Goal: Information Seeking & Learning: Learn about a topic

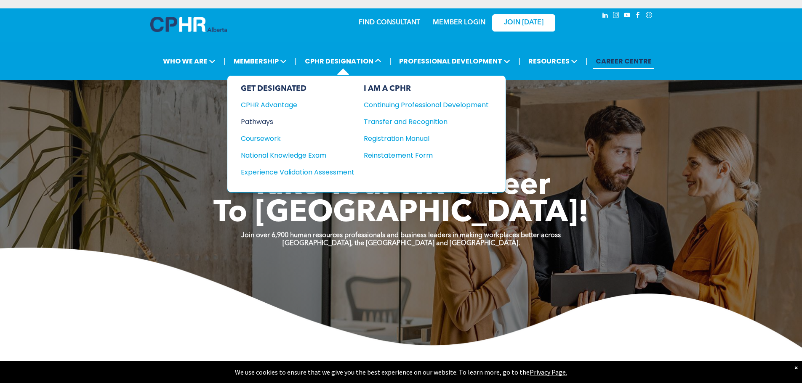
click at [269, 123] on div "Pathways" at bounding box center [292, 122] width 102 height 11
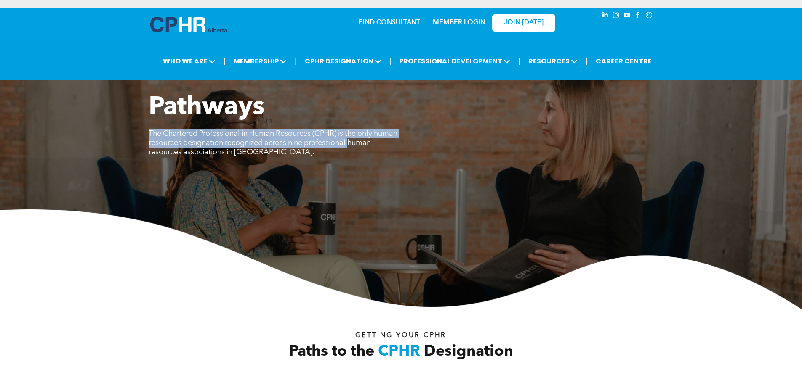
drag, startPoint x: 132, startPoint y: 135, endPoint x: 132, endPoint y: 156, distance: 21.0
click at [132, 156] on div "Pathways The Chartered Professional in Human Resources (CPHR) is the only human…" at bounding box center [401, 201] width 802 height 217
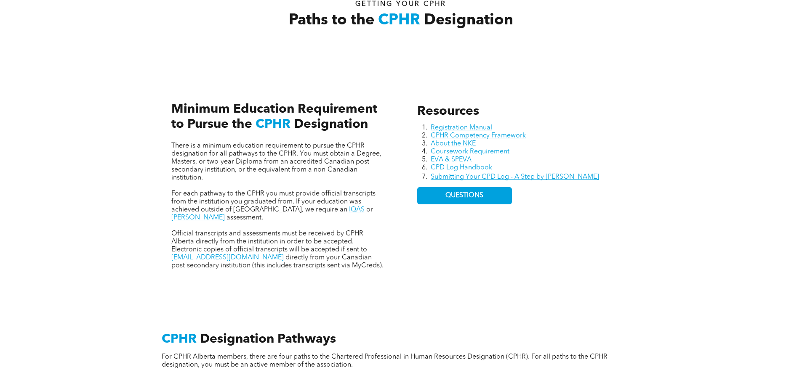
scroll to position [337, 0]
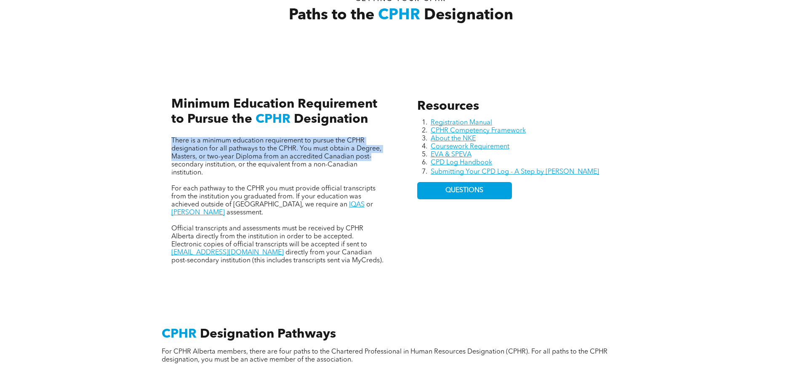
drag, startPoint x: 148, startPoint y: 141, endPoint x: 148, endPoint y: 161, distance: 19.4
click at [149, 161] on div "Resources Registration Manual CPHR Competency Framework About the NKE Coursewor…" at bounding box center [401, 172] width 505 height 231
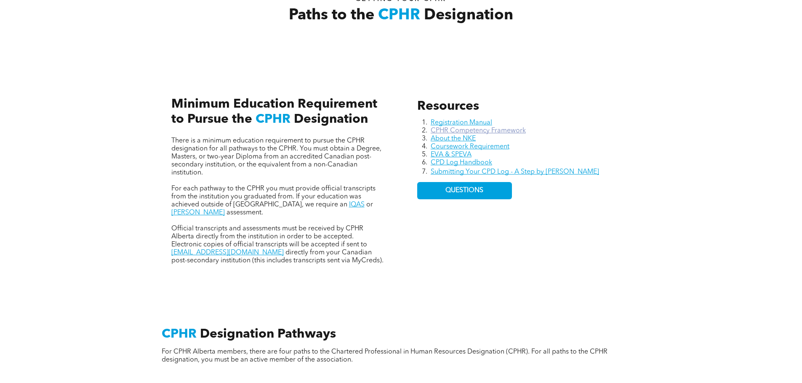
click at [520, 131] on link "CPHR Competency Framework" at bounding box center [477, 130] width 95 height 7
click at [504, 147] on link "Coursework Requirement" at bounding box center [469, 146] width 79 height 7
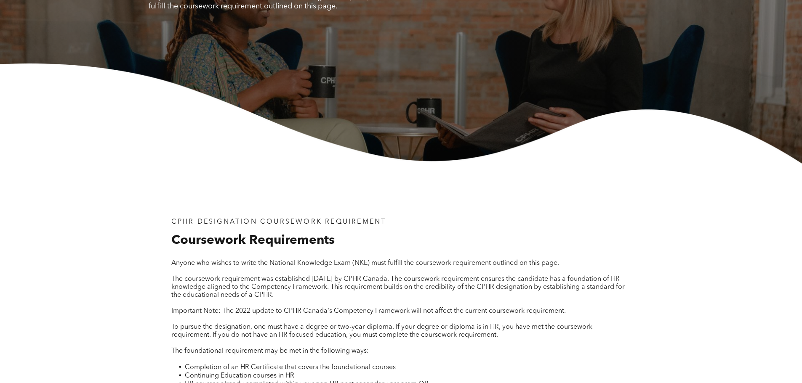
scroll to position [295, 0]
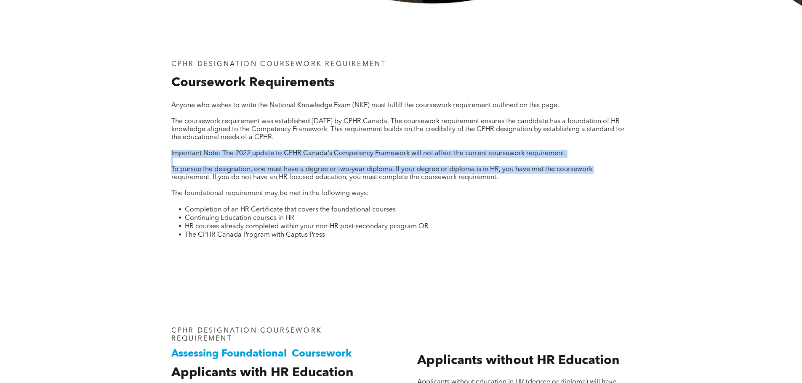
drag, startPoint x: 164, startPoint y: 154, endPoint x: 167, endPoint y: 177, distance: 23.3
click at [167, 177] on div "CPHR DESIGNATION COURSEWORK REQUIREMENT Coursework Requirements Anyone who wish…" at bounding box center [401, 147] width 505 height 282
click at [167, 177] on div "CPHR DESIGNATION COURSEWORK REQUIREMENT Coursework Requirements Anyone who wish…" at bounding box center [401, 155] width 473 height 202
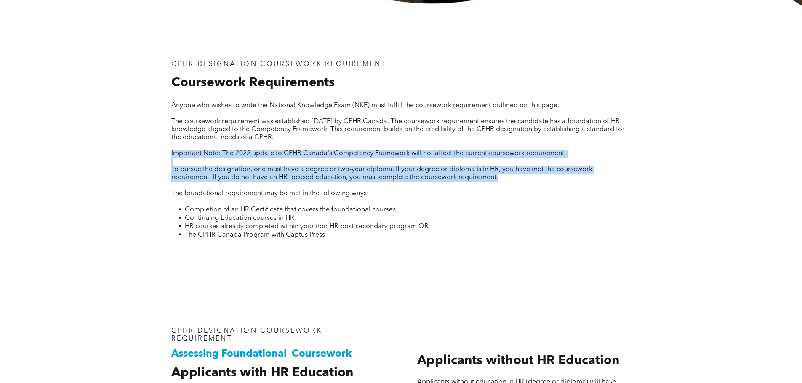
drag, startPoint x: 167, startPoint y: 182, endPoint x: 167, endPoint y: 151, distance: 31.1
click at [167, 151] on div "CPHR DESIGNATION COURSEWORK REQUIREMENT Coursework Requirements Anyone who wish…" at bounding box center [401, 155] width 473 height 202
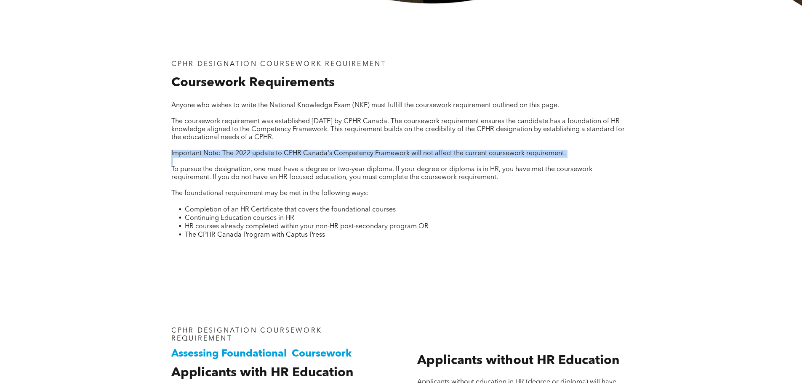
drag, startPoint x: 158, startPoint y: 151, endPoint x: 157, endPoint y: 163, distance: 11.8
click at [157, 163] on div "CPHR DESIGNATION COURSEWORK REQUIREMENT Coursework Requirements Anyone who wish…" at bounding box center [401, 147] width 505 height 282
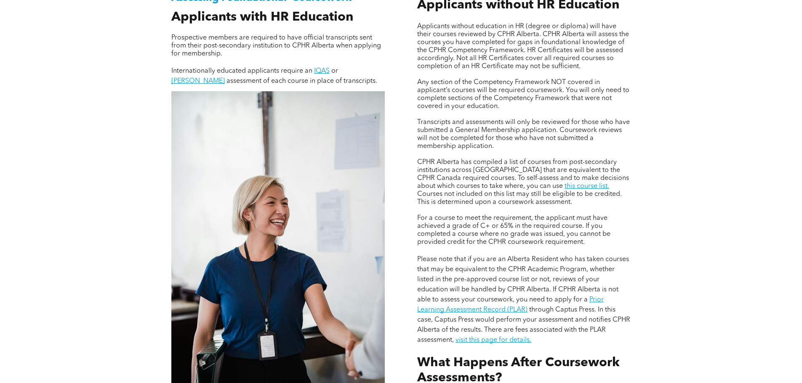
scroll to position [631, 0]
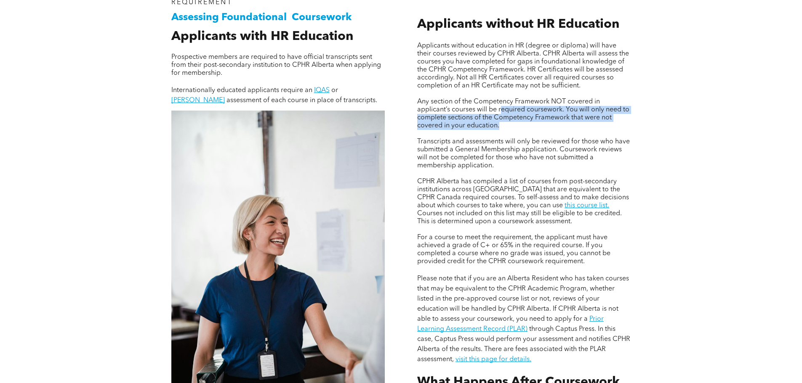
drag, startPoint x: 501, startPoint y: 106, endPoint x: 515, endPoint y: 131, distance: 27.9
click at [515, 131] on div "Applicants without education in HR (degree or diploma) will have their courses …" at bounding box center [523, 203] width 213 height 323
click at [514, 130] on p at bounding box center [523, 134] width 213 height 8
drag, startPoint x: 513, startPoint y: 127, endPoint x: 509, endPoint y: 103, distance: 24.4
click at [509, 103] on p "Any section of the Competency Framework NOT covered in applicant’s courses will…" at bounding box center [523, 114] width 213 height 32
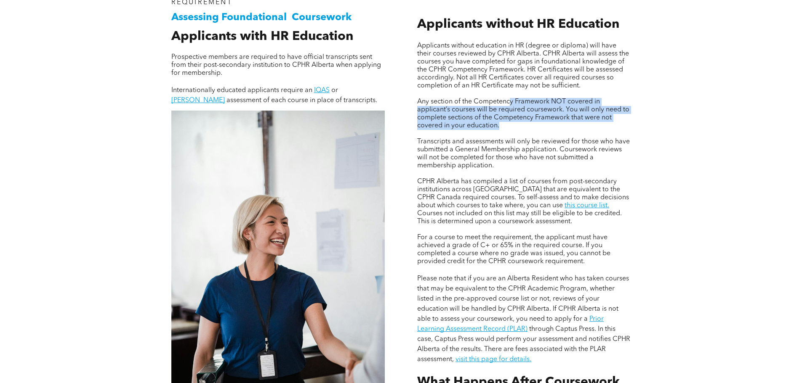
click at [509, 103] on span "Any section of the Competency Framework NOT covered in applicant’s courses will…" at bounding box center [523, 113] width 212 height 31
drag, startPoint x: 502, startPoint y: 103, endPoint x: 506, endPoint y: 121, distance: 18.6
click at [506, 121] on p "Any section of the Competency Framework NOT covered in applicant’s courses will…" at bounding box center [523, 114] width 213 height 32
drag, startPoint x: 506, startPoint y: 121, endPoint x: 501, endPoint y: 100, distance: 21.6
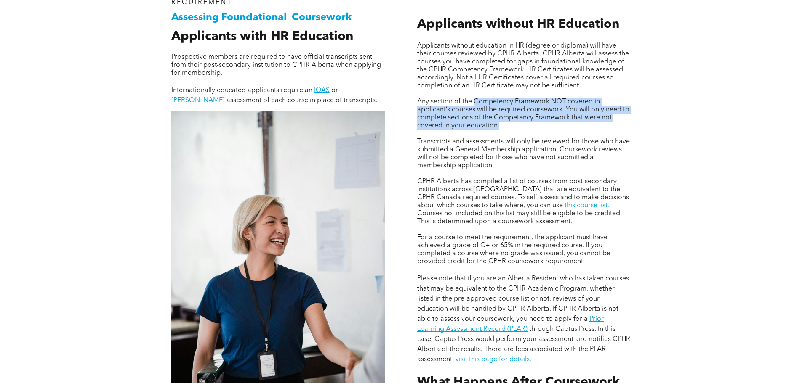
click at [501, 100] on p "Any section of the Competency Framework NOT covered in applicant’s courses will…" at bounding box center [523, 114] width 213 height 32
click at [501, 100] on span "Any section of the Competency Framework NOT covered in applicant’s courses will…" at bounding box center [523, 113] width 212 height 31
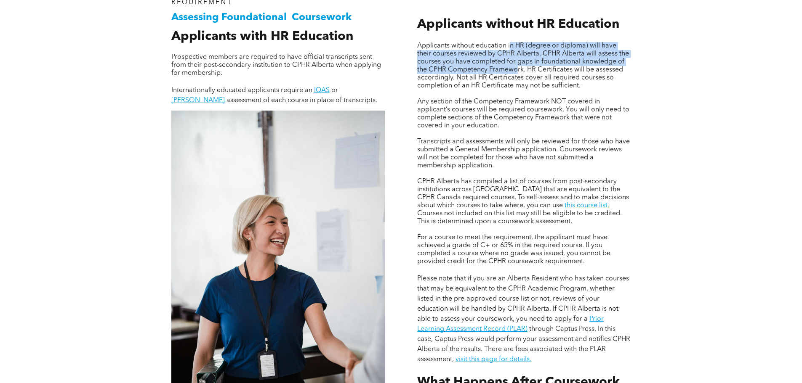
drag, startPoint x: 511, startPoint y: 45, endPoint x: 518, endPoint y: 72, distance: 27.5
click at [518, 72] on span "Applicants without education in HR (degree or diploma) will have their courses …" at bounding box center [523, 65] width 212 height 47
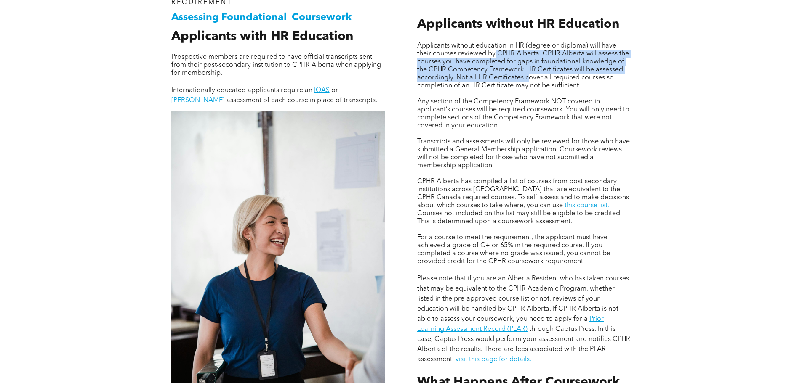
drag, startPoint x: 529, startPoint y: 75, endPoint x: 494, endPoint y: 51, distance: 42.7
click at [494, 51] on span "Applicants without education in HR (degree or diploma) will have their courses …" at bounding box center [523, 65] width 212 height 47
drag, startPoint x: 491, startPoint y: 52, endPoint x: 549, endPoint y: 73, distance: 61.6
click at [549, 73] on span "Applicants without education in HR (degree or diploma) will have their courses …" at bounding box center [523, 65] width 212 height 47
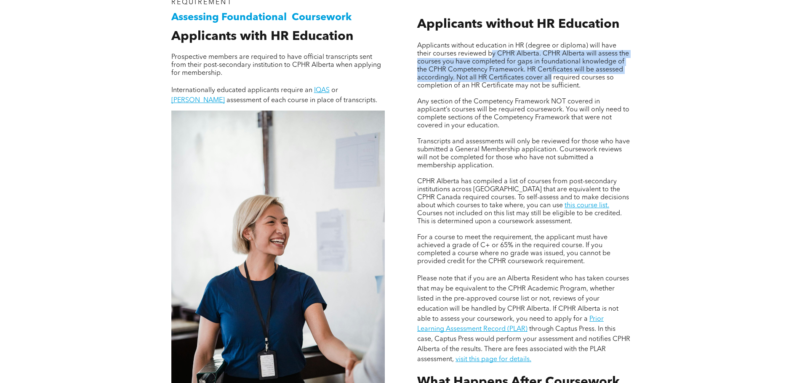
click at [549, 73] on span "Applicants without education in HR (degree or diploma) will have their courses …" at bounding box center [523, 65] width 212 height 47
drag, startPoint x: 544, startPoint y: 72, endPoint x: 503, endPoint y: 59, distance: 42.8
click at [503, 59] on span "Applicants without education in HR (degree or diploma) will have their courses …" at bounding box center [523, 65] width 212 height 47
drag, startPoint x: 634, startPoint y: 71, endPoint x: 634, endPoint y: 52, distance: 19.4
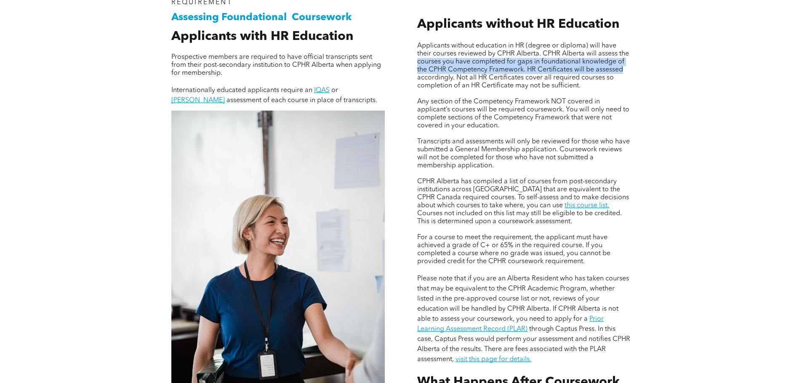
click at [634, 52] on div "Applicants without education in HR (degree or diploma) will have their courses …" at bounding box center [523, 220] width 227 height 473
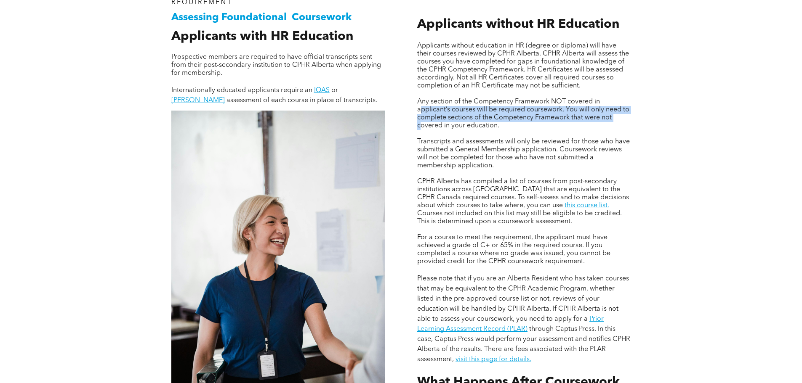
drag, startPoint x: 420, startPoint y: 111, endPoint x: 419, endPoint y: 124, distance: 12.7
click at [420, 125] on span "Any section of the Competency Framework NOT covered in applicant’s courses will…" at bounding box center [523, 113] width 212 height 31
click at [419, 124] on span "Any section of the Competency Framework NOT covered in applicant’s courses will…" at bounding box center [523, 113] width 212 height 31
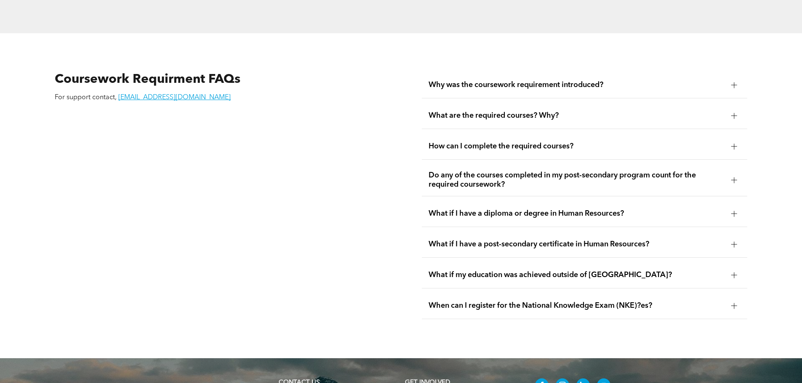
scroll to position [1515, 0]
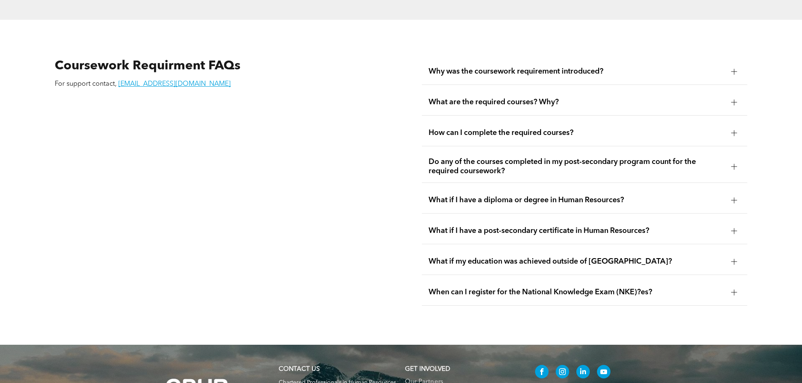
click at [513, 226] on span "What if I have a post-secondary certificate in Human Resources?" at bounding box center [576, 230] width 296 height 9
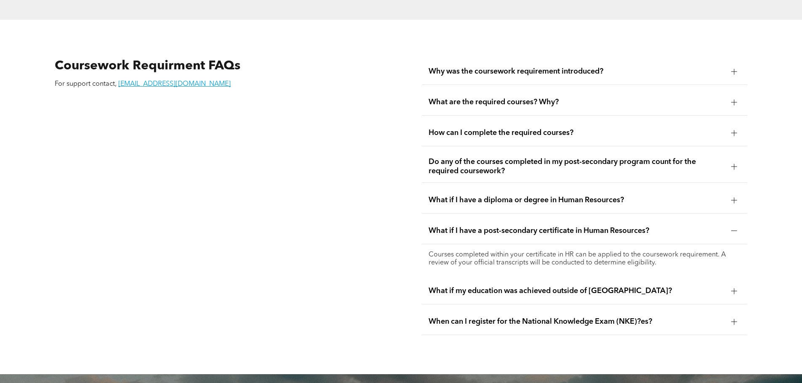
click at [515, 218] on div "What if I have a post-secondary certificate in Human Resources?" at bounding box center [584, 231] width 325 height 27
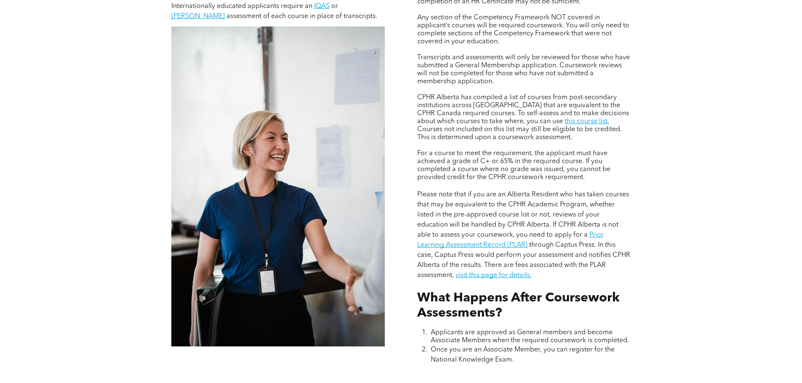
scroll to position [673, 0]
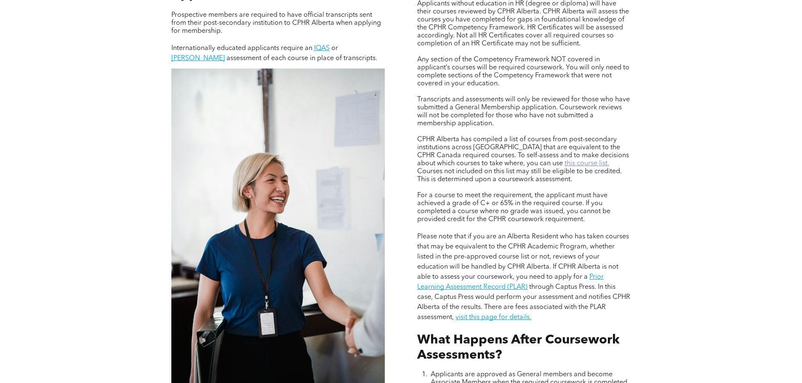
click at [564, 162] on link "this course list." at bounding box center [586, 163] width 45 height 7
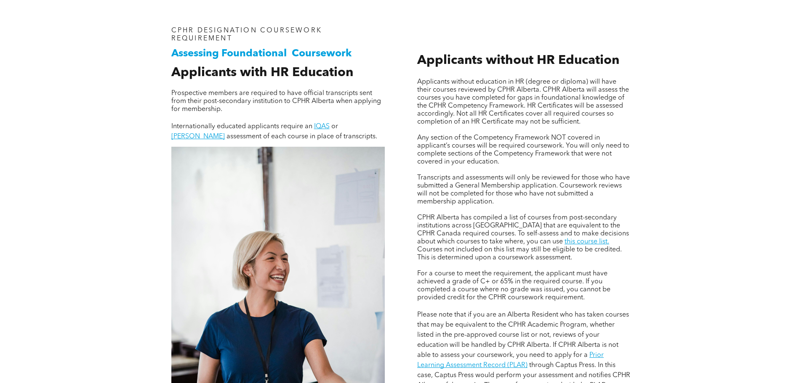
scroll to position [589, 0]
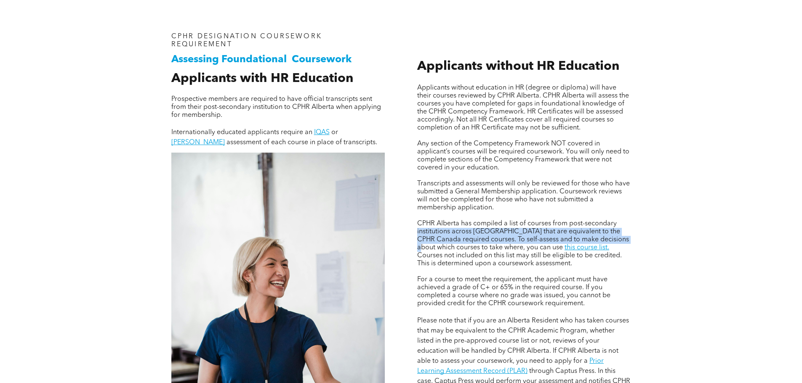
drag, startPoint x: 643, startPoint y: 229, endPoint x: 641, endPoint y: 223, distance: 6.9
click at [641, 223] on div "Assessing Foundational Coursework CPHR DESIGNATION COURSEWORK REQUIREMENT Appli…" at bounding box center [401, 278] width 505 height 568
drag, startPoint x: 645, startPoint y: 242, endPoint x: 645, endPoint y: 249, distance: 6.7
click at [645, 249] on div "Assessing Foundational Coursework CPHR DESIGNATION COURSEWORK REQUIREMENT Appli…" at bounding box center [401, 278] width 505 height 568
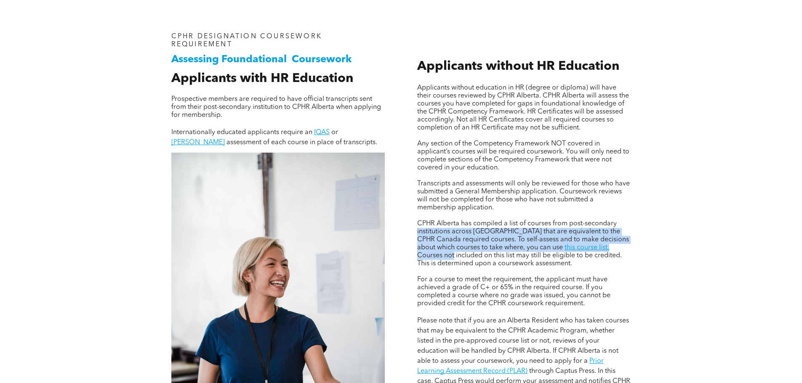
click at [645, 249] on div "Assessing Foundational Coursework CPHR DESIGNATION COURSEWORK REQUIREMENT Appli…" at bounding box center [401, 278] width 505 height 568
drag, startPoint x: 645, startPoint y: 249, endPoint x: 409, endPoint y: 234, distance: 236.5
click at [409, 234] on div "Assessing Foundational Coursework CPHR DESIGNATION COURSEWORK REQUIREMENT Appli…" at bounding box center [401, 278] width 505 height 568
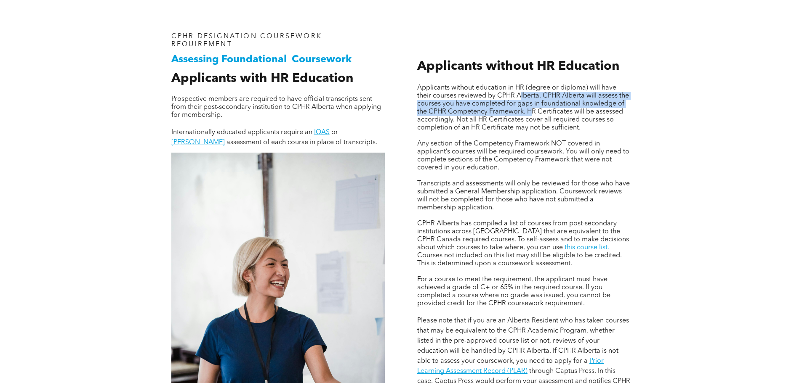
drag, startPoint x: 521, startPoint y: 94, endPoint x: 531, endPoint y: 111, distance: 20.1
click at [531, 111] on span "Applicants without education in HR (degree or diploma) will have their courses …" at bounding box center [523, 108] width 212 height 47
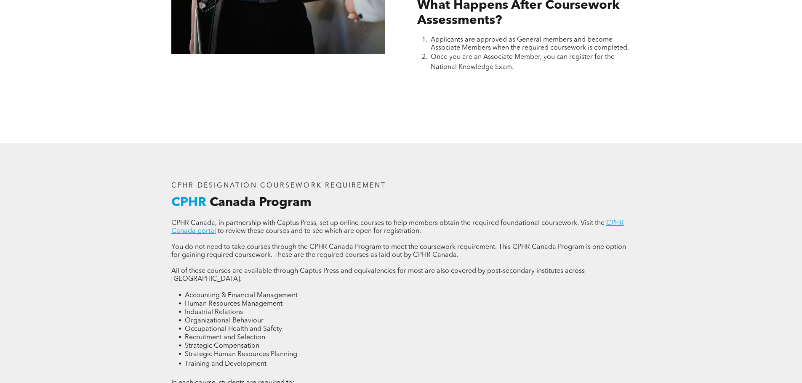
scroll to position [1178, 0]
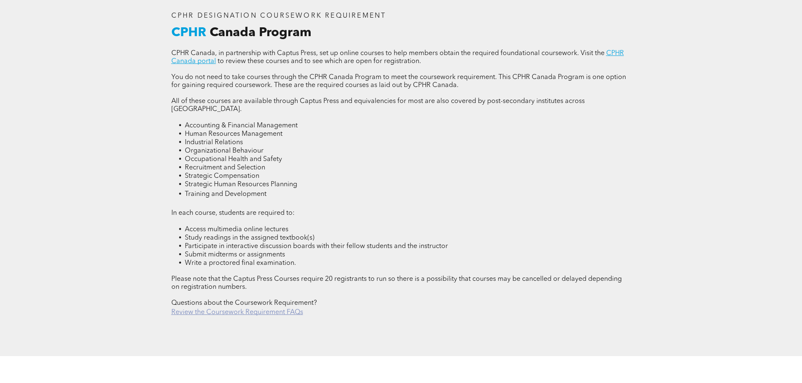
click at [223, 309] on link "Review the Coursework Requirement FAQs" at bounding box center [237, 312] width 132 height 7
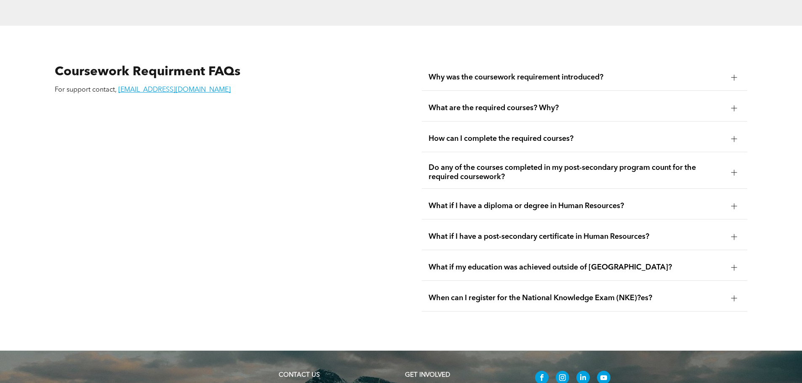
scroll to position [1518, 0]
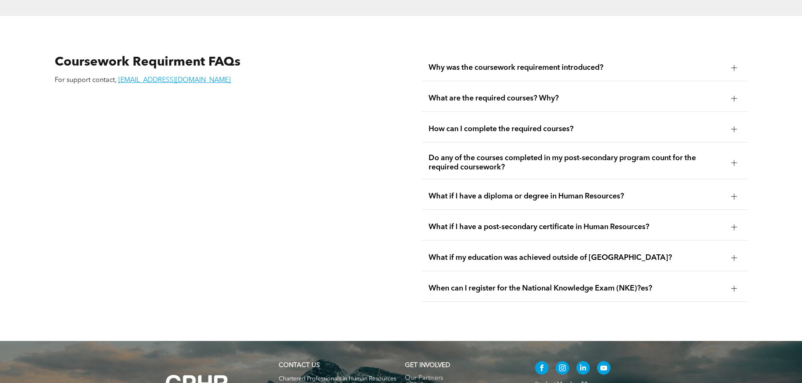
click at [525, 85] on div "What are the required courses? Why?" at bounding box center [584, 98] width 325 height 27
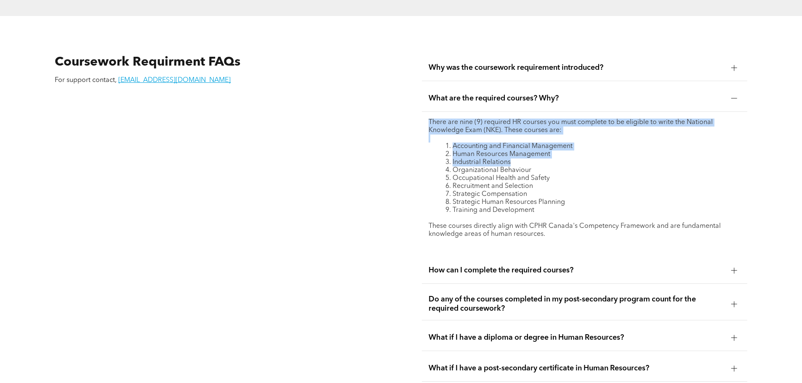
drag, startPoint x: 431, startPoint y: 125, endPoint x: 617, endPoint y: 146, distance: 187.1
click at [617, 146] on div "There are nine (9) required HR courses you must complete to be eligible to writ…" at bounding box center [584, 183] width 312 height 128
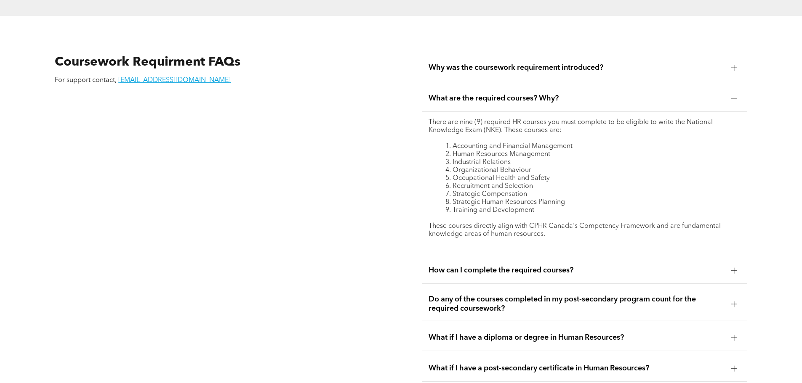
click at [583, 207] on li "Training and Development" at bounding box center [592, 211] width 295 height 8
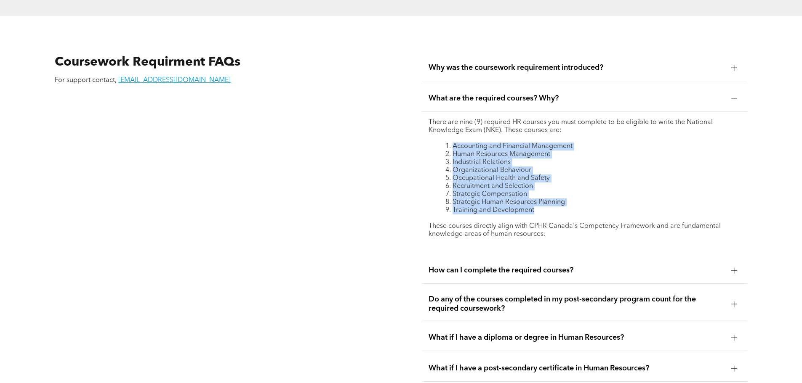
drag, startPoint x: 568, startPoint y: 196, endPoint x: 441, endPoint y: 133, distance: 141.3
click at [441, 143] on ol "Accounting and Financial Management Human Resources Management Industrial Relat…" at bounding box center [584, 179] width 312 height 72
copy ol "Accounting and Financial Management Human Resources Management Industrial Relat…"
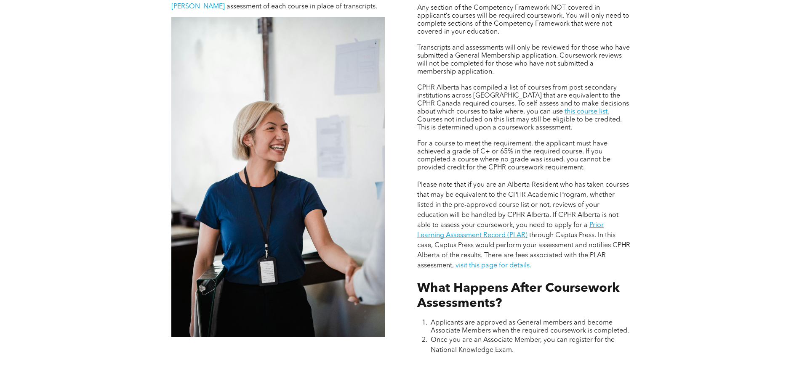
scroll to position [719, 0]
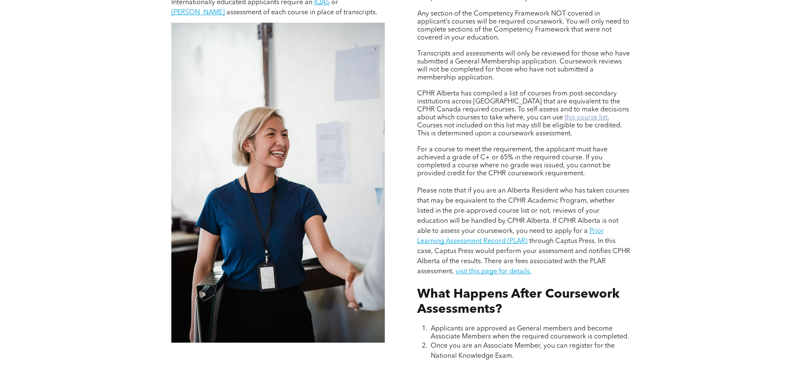
click at [564, 116] on link "this course list." at bounding box center [586, 117] width 45 height 7
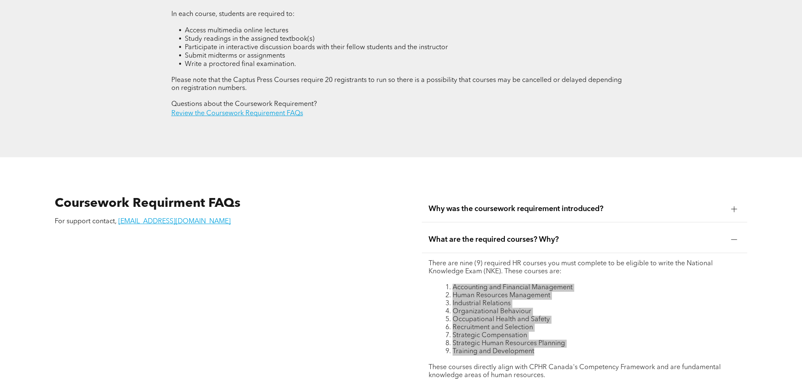
scroll to position [1392, 0]
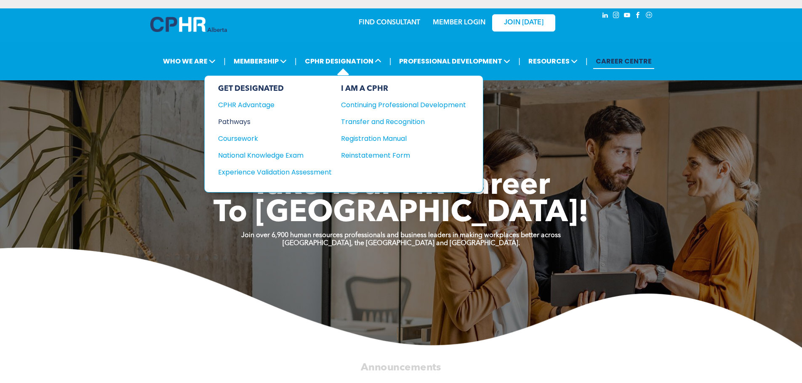
click at [247, 119] on div "Pathways" at bounding box center [269, 122] width 102 height 11
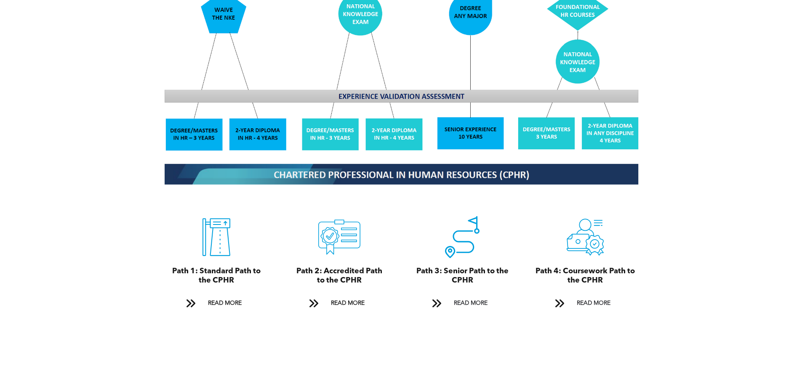
scroll to position [842, 0]
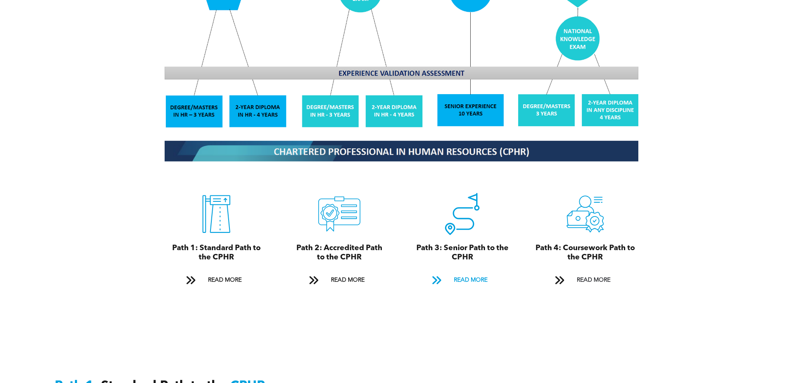
click at [470, 273] on span "READ MORE" at bounding box center [471, 281] width 40 height 16
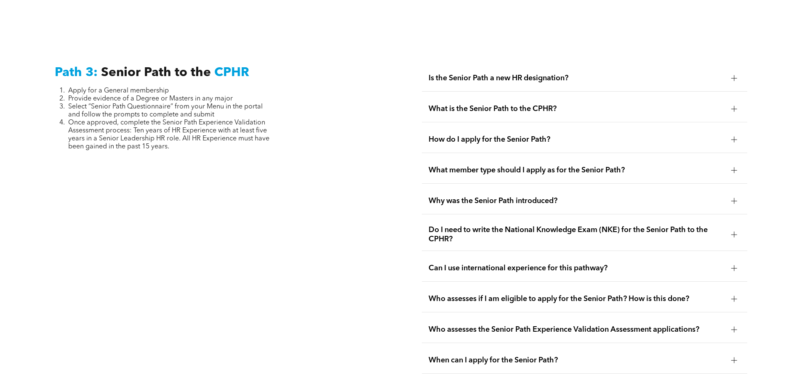
scroll to position [2113, 0]
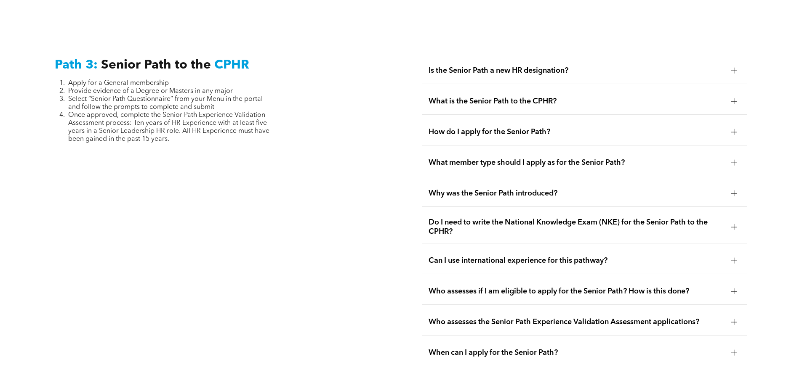
click at [553, 66] on span "Is the Senior Path a new HR designation?" at bounding box center [576, 70] width 296 height 9
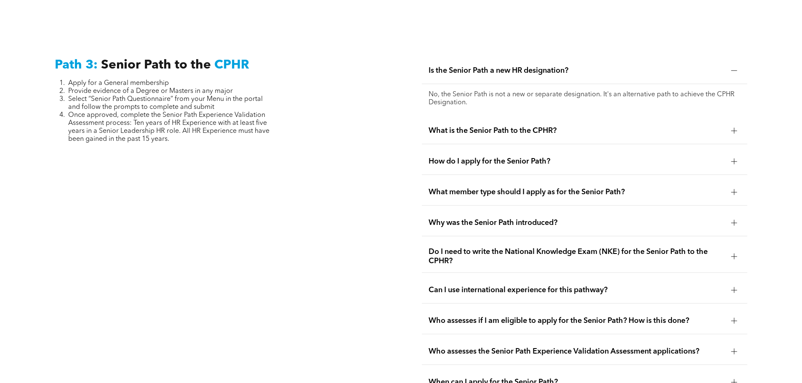
click at [498, 257] on ul "Is the Senior Path a new HR designation? No, the Senior Path is not a new or se…" at bounding box center [584, 227] width 325 height 338
click at [498, 247] on span "Do I need to write the National Knowledge Exam (NKE) for the Senior Path to the…" at bounding box center [576, 256] width 296 height 19
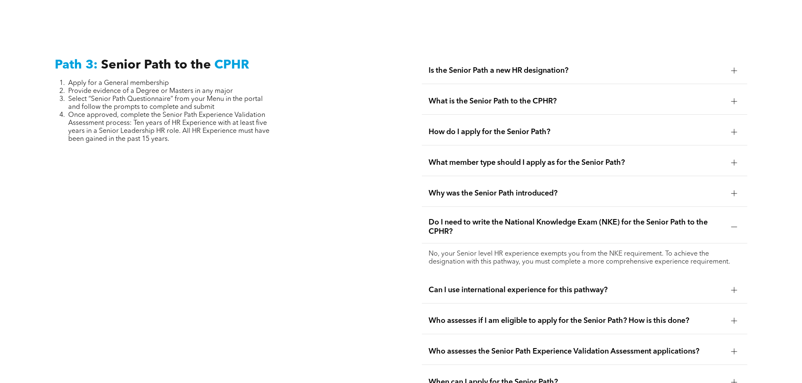
click at [496, 218] on span "Do I need to write the National Knowledge Exam (NKE) for the Senior Path to the…" at bounding box center [576, 227] width 296 height 19
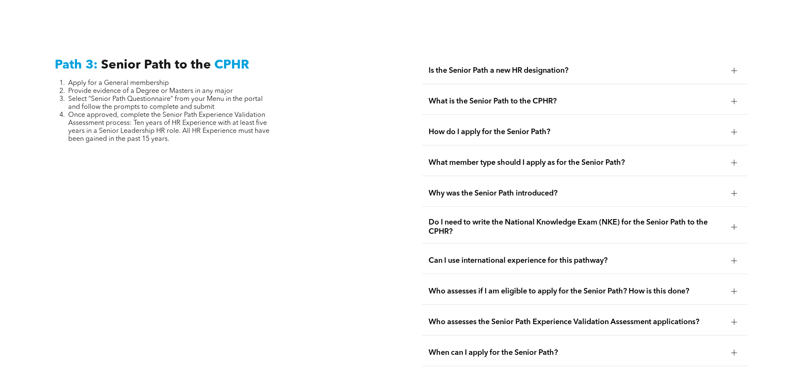
scroll to position [2156, 0]
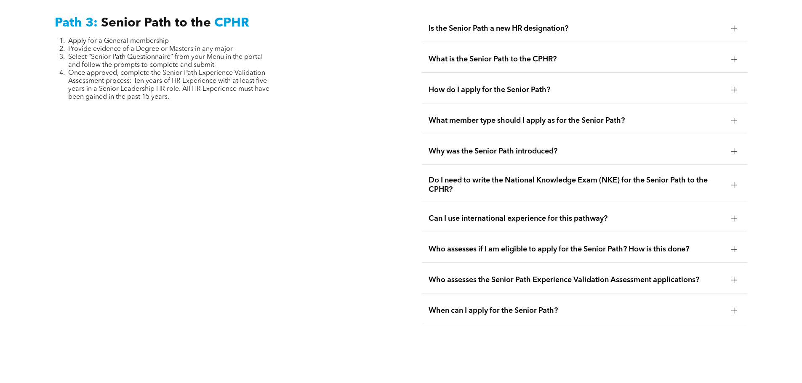
click at [496, 215] on ul "Is the Senior Path a new HR designation? No, the Senior Path is not a new or se…" at bounding box center [584, 170] width 325 height 309
click at [494, 245] on span "Who assesses if I am eligible to apply for the Senior Path? How is this done?" at bounding box center [576, 249] width 296 height 9
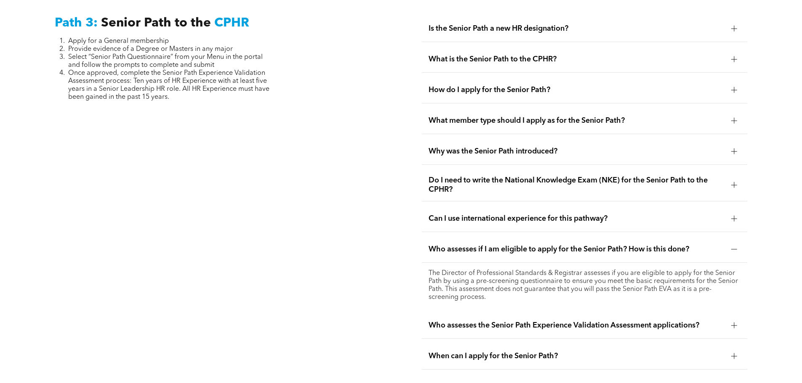
click at [496, 55] on span "What is the Senior Path to the CPHR?" at bounding box center [576, 59] width 296 height 9
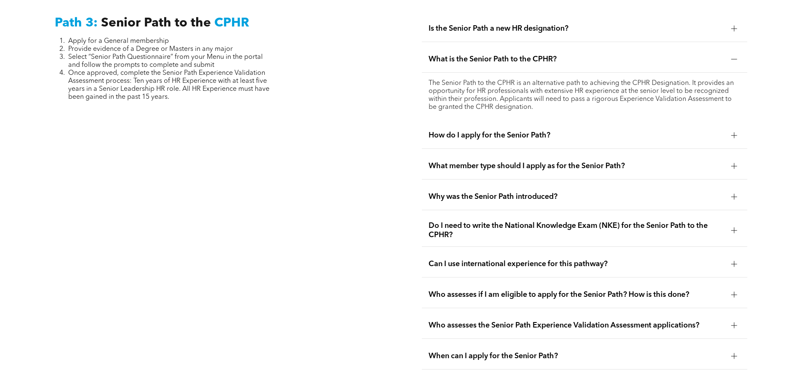
click at [444, 131] on span "How do I apply for the Senior Path?" at bounding box center [576, 135] width 296 height 9
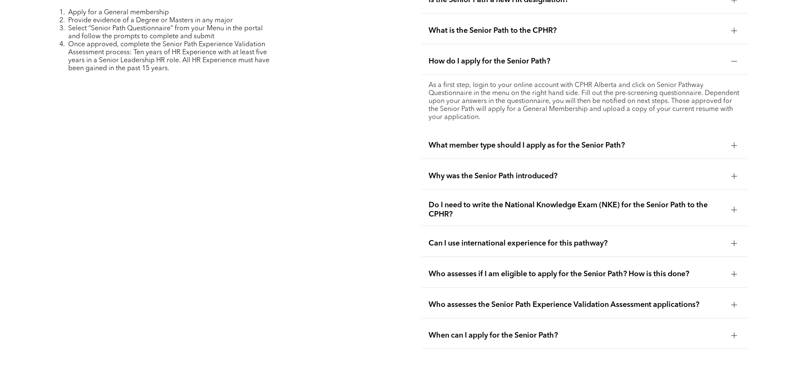
scroll to position [2198, 0]
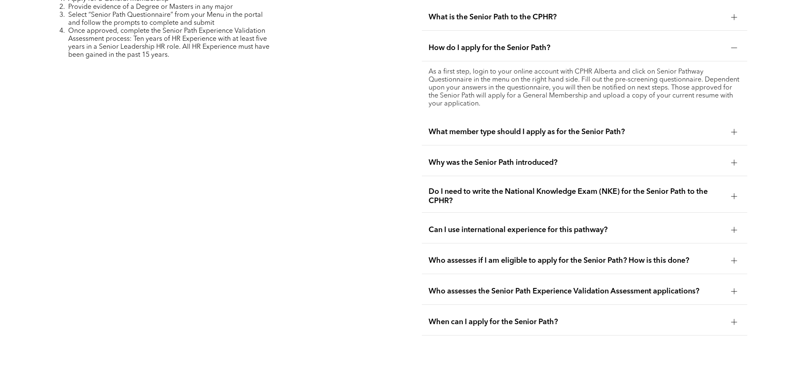
click at [486, 119] on div "What member type should I apply as for the Senior Path?" at bounding box center [584, 132] width 325 height 27
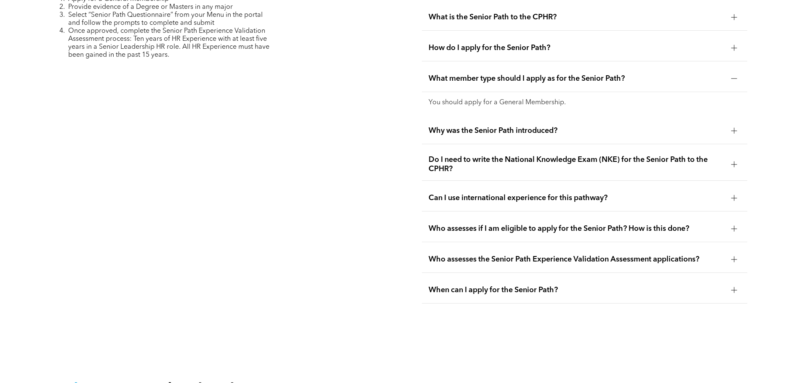
click at [465, 126] on span "Why was the Senior Path introduced?" at bounding box center [576, 130] width 296 height 9
